Goal: Information Seeking & Learning: Find specific fact

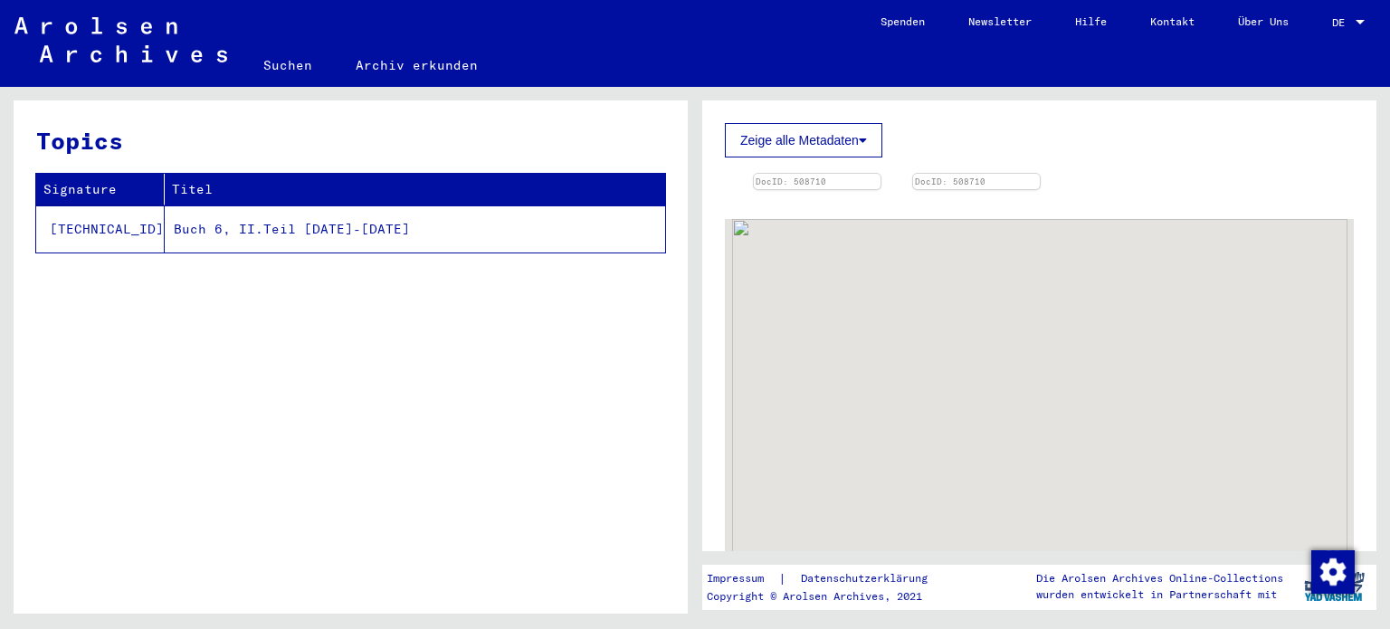
scroll to position [543, 0]
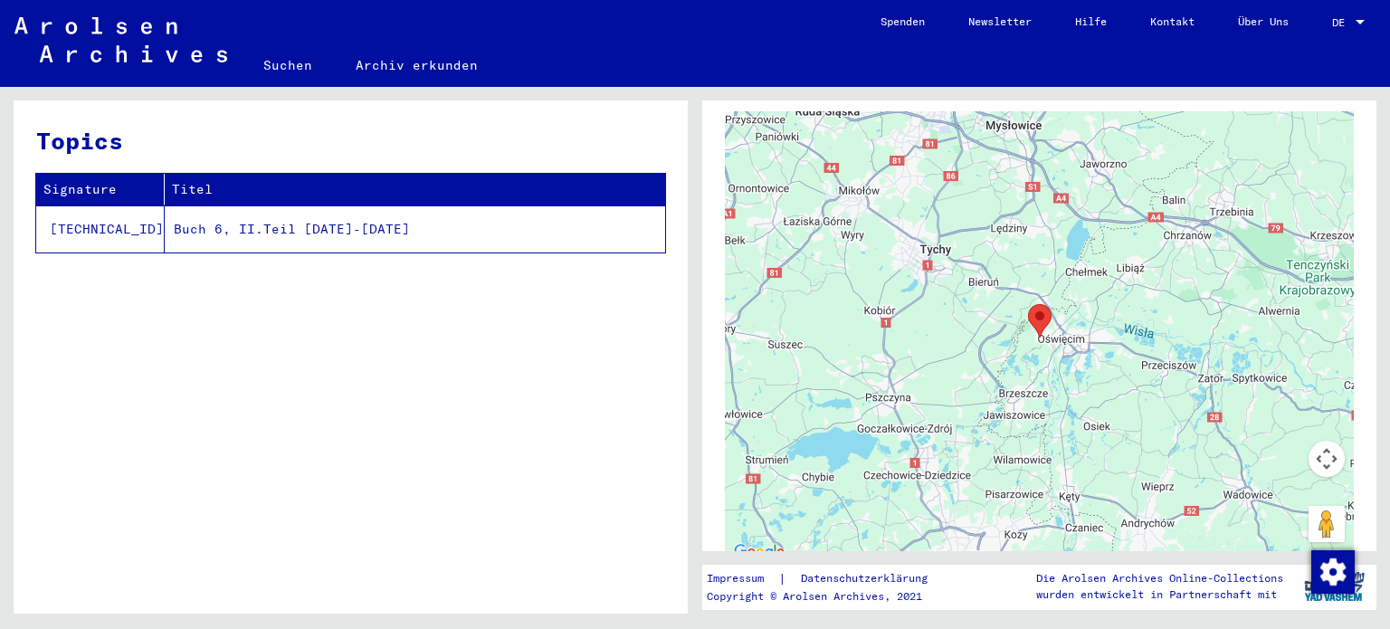
click at [884, 66] on img at bounding box center [817, 66] width 133 height 0
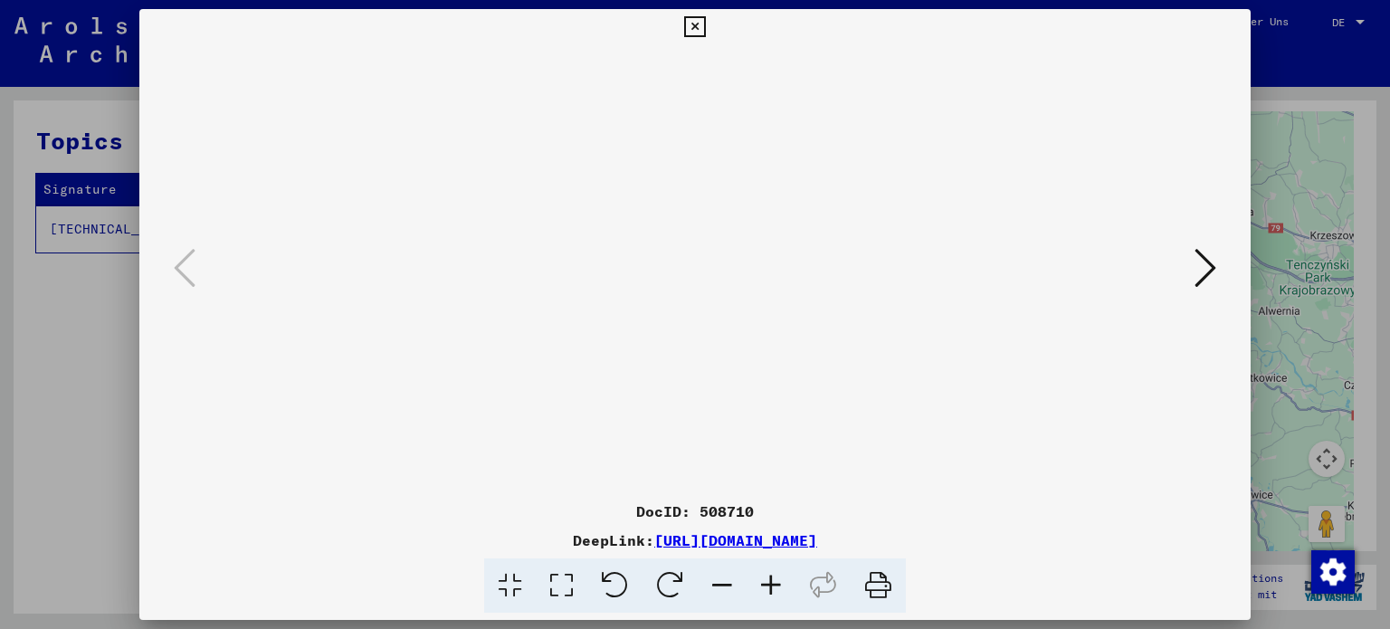
click at [557, 583] on icon at bounding box center [562, 585] width 52 height 55
click at [507, 580] on icon at bounding box center [510, 585] width 52 height 55
click at [880, 581] on icon at bounding box center [878, 585] width 55 height 55
click at [1211, 267] on icon at bounding box center [1205, 267] width 22 height 43
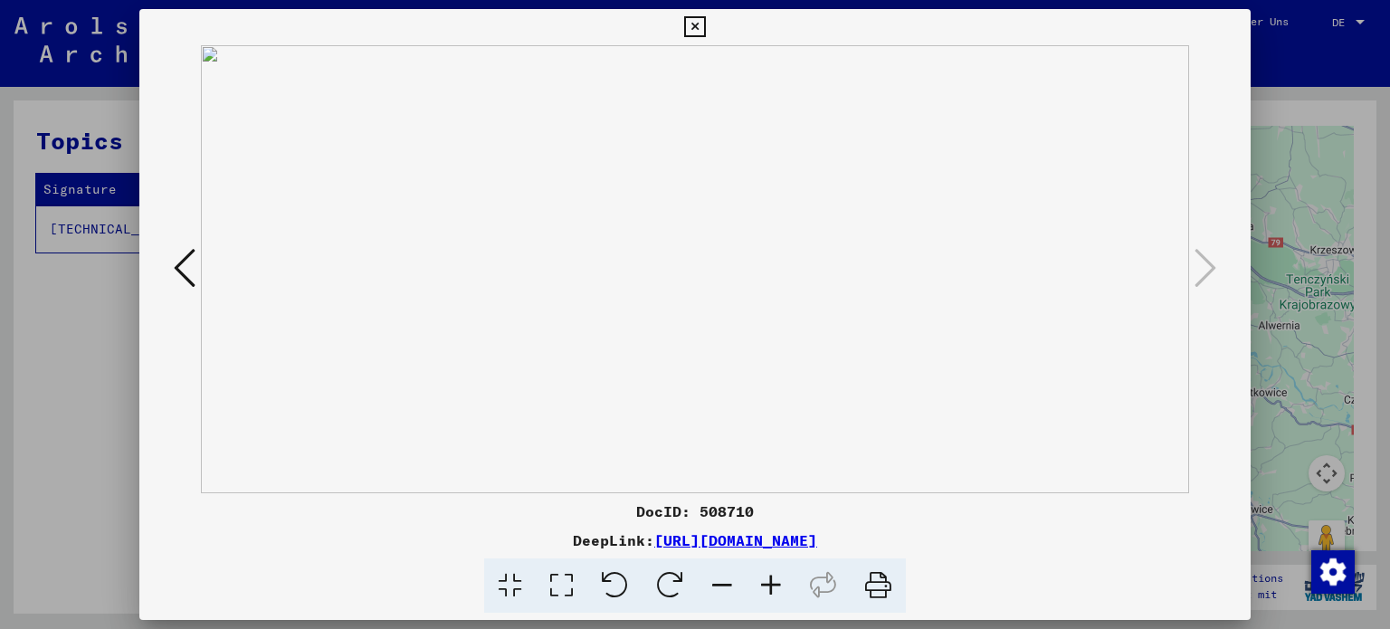
click at [194, 267] on icon at bounding box center [185, 267] width 22 height 43
click at [699, 25] on icon at bounding box center [694, 27] width 21 height 22
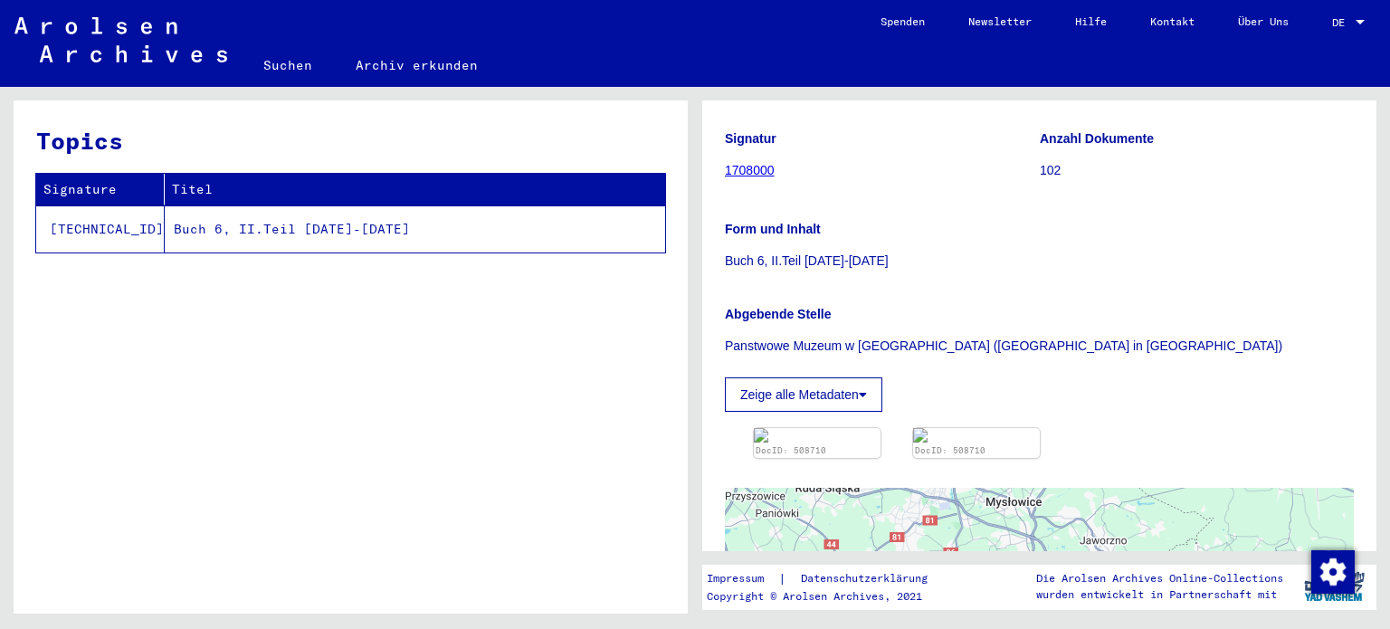
scroll to position [181, 0]
click at [876, 442] on img at bounding box center [817, 434] width 133 height 15
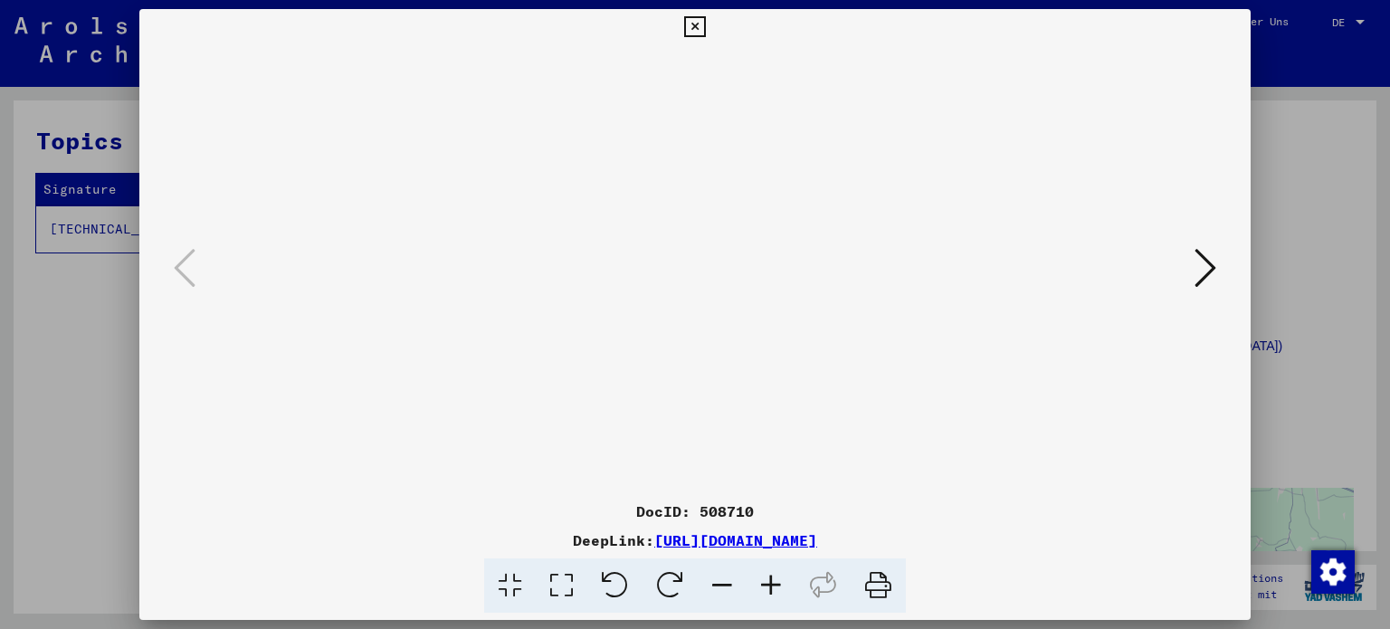
click at [887, 578] on icon at bounding box center [878, 585] width 55 height 55
drag, startPoint x: 884, startPoint y: 591, endPoint x: 820, endPoint y: 269, distance: 328.5
click at [883, 590] on icon at bounding box center [878, 585] width 55 height 55
click at [879, 581] on icon at bounding box center [878, 585] width 55 height 55
click at [698, 25] on icon at bounding box center [694, 27] width 21 height 22
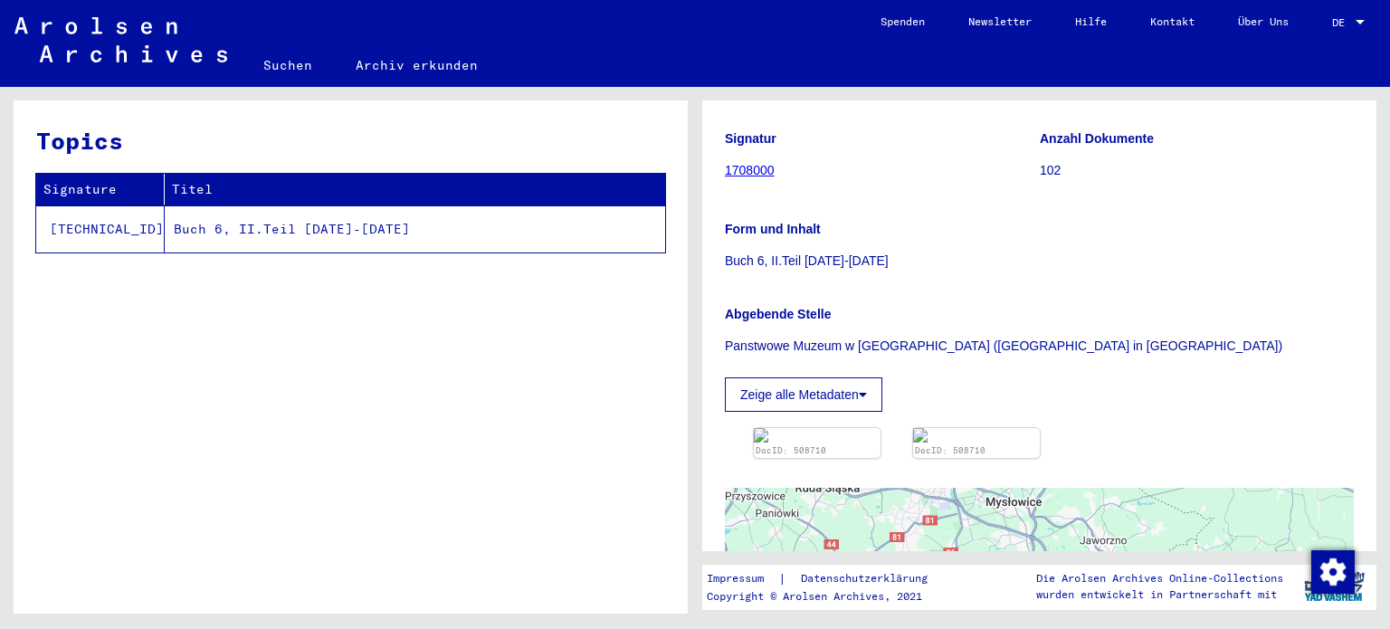
drag, startPoint x: 803, startPoint y: 260, endPoint x: 911, endPoint y: 253, distance: 108.8
click at [911, 253] on p "Buch 6, II.Teil [DATE]-[DATE]" at bounding box center [1039, 261] width 629 height 19
copy p "[DATE]-[DATE]"
